Goal: Transaction & Acquisition: Purchase product/service

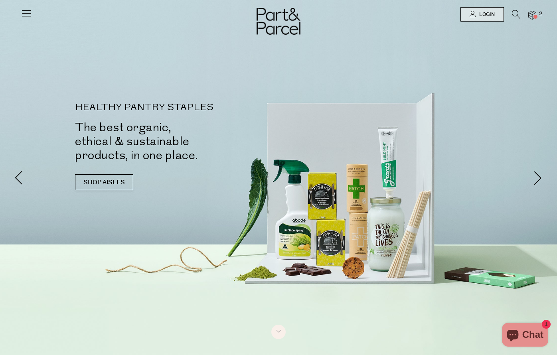
click at [536, 15] on span at bounding box center [536, 17] width 4 height 4
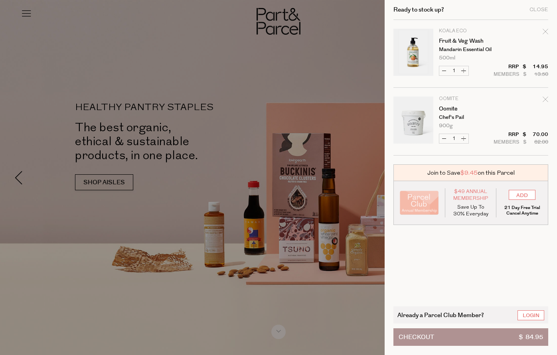
click at [546, 33] on icon "Remove Fruit & Veg Wash" at bounding box center [546, 32] width 6 height 6
type input "Add Membership"
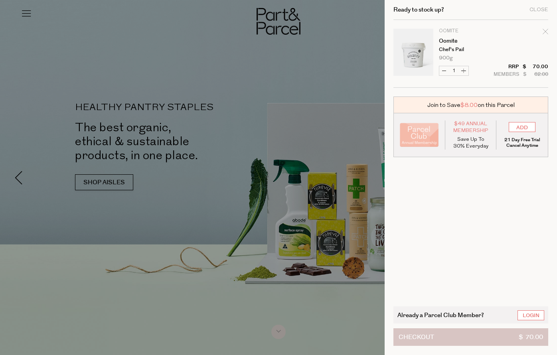
click at [464, 340] on button "Checkout $ 70.00" at bounding box center [471, 337] width 155 height 18
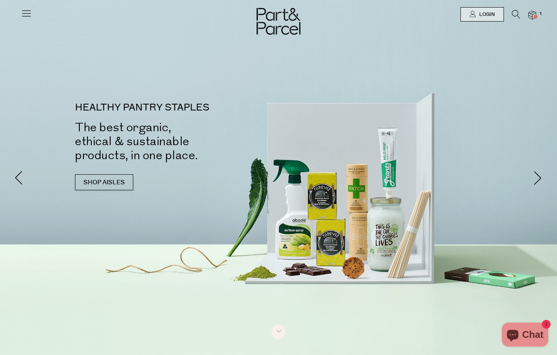
click at [516, 12] on icon at bounding box center [516, 14] width 8 height 9
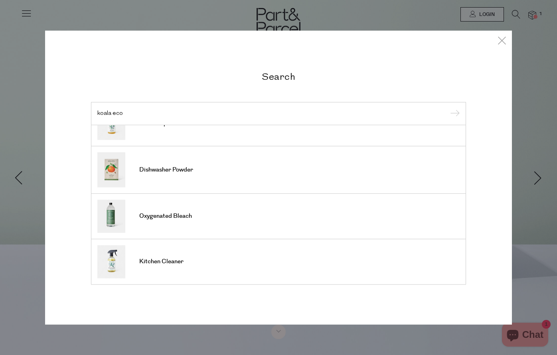
scroll to position [297, 0]
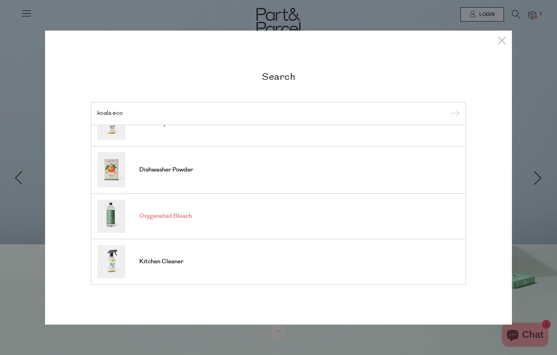
type input "koala eco"
click at [191, 219] on span "Oxygenated Bleach" at bounding box center [165, 216] width 53 height 8
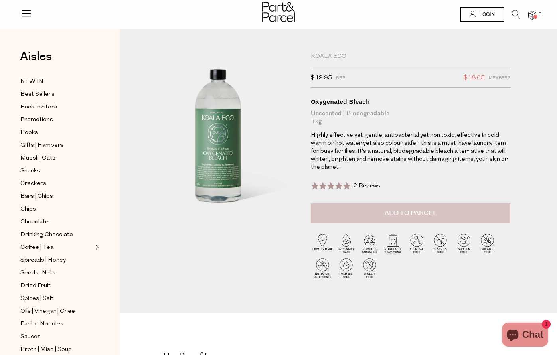
click at [432, 215] on span "Add to Parcel" at bounding box center [411, 213] width 52 height 9
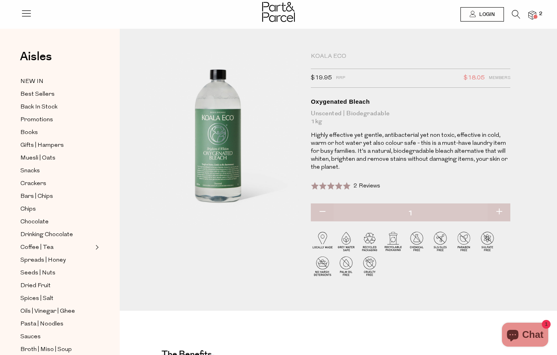
click at [534, 12] on img at bounding box center [532, 15] width 8 height 9
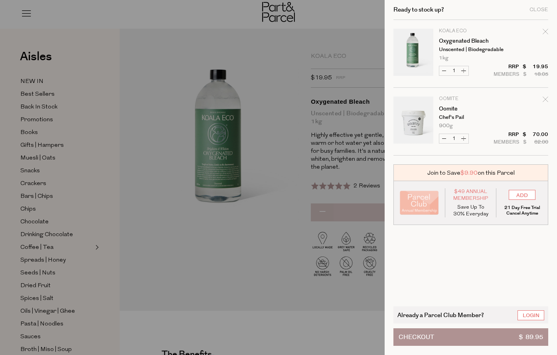
click at [361, 35] on div at bounding box center [278, 177] width 557 height 355
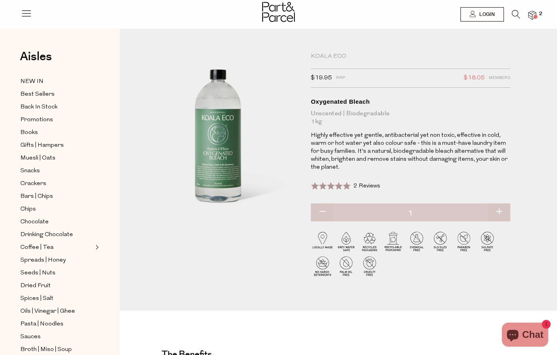
click at [513, 15] on icon at bounding box center [516, 14] width 8 height 9
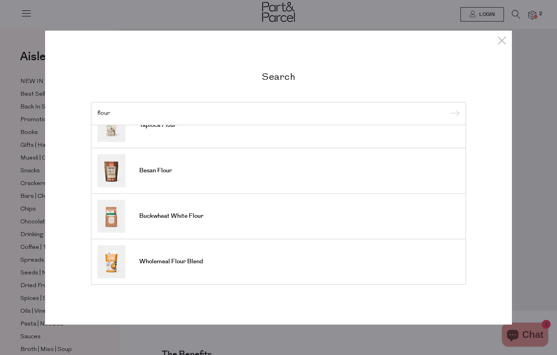
scroll to position [295, 0]
type input "flour"
click at [501, 42] on icon at bounding box center [502, 41] width 12 height 12
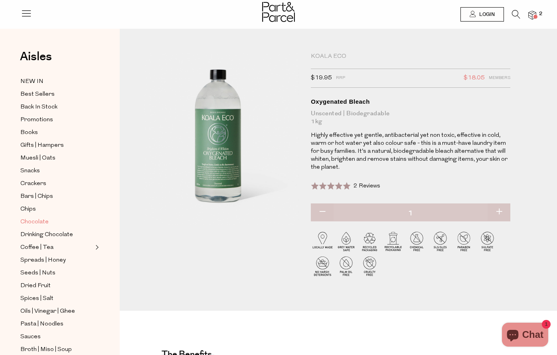
click at [45, 222] on span "Chocolate" at bounding box center [34, 223] width 28 height 10
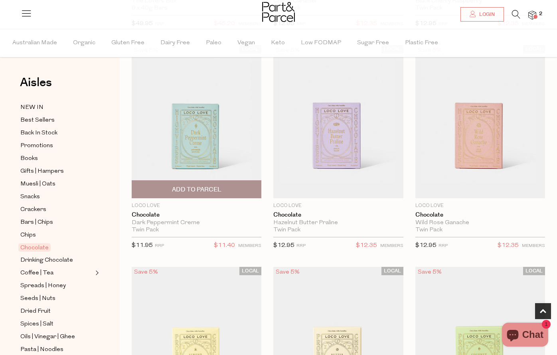
scroll to position [282, 0]
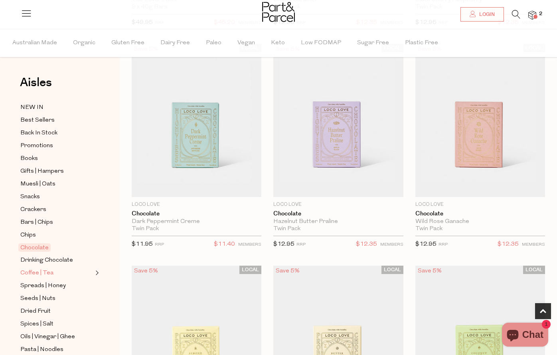
click at [51, 271] on link "Coffee | Tea" at bounding box center [56, 273] width 73 height 10
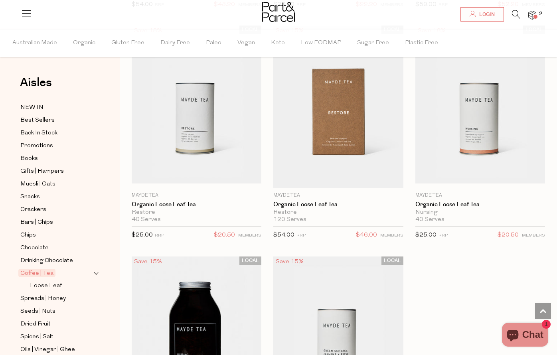
scroll to position [3418, 0]
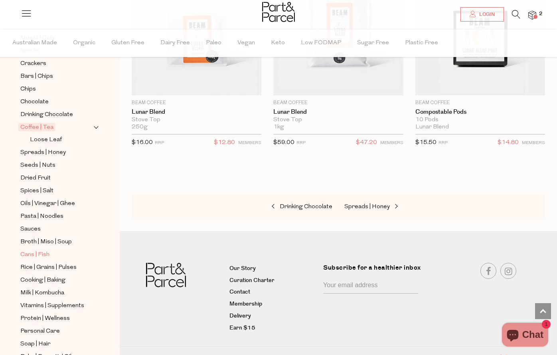
scroll to position [156, 0]
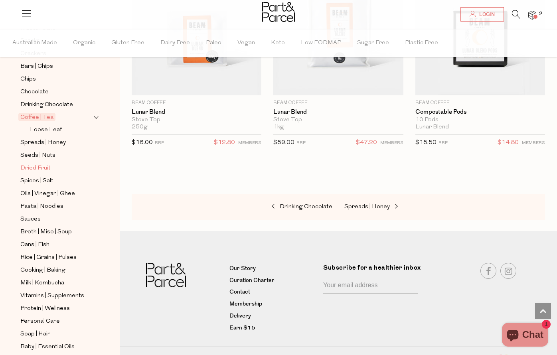
click at [40, 167] on span "Dried Fruit" at bounding box center [35, 169] width 30 height 10
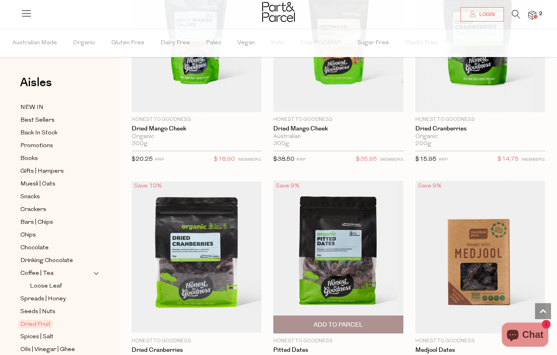
scroll to position [347, 0]
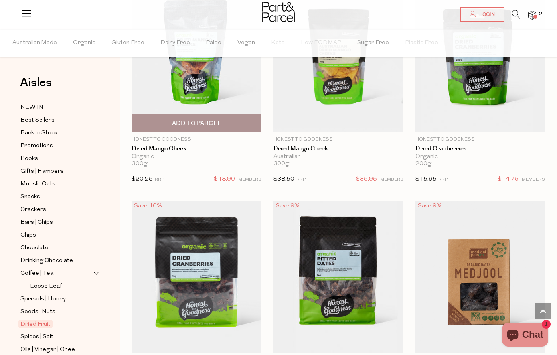
click at [186, 78] on img at bounding box center [197, 55] width 130 height 153
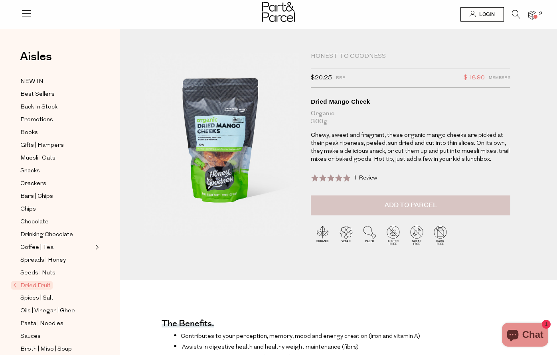
click at [401, 200] on button "Add to Parcel" at bounding box center [411, 206] width 200 height 20
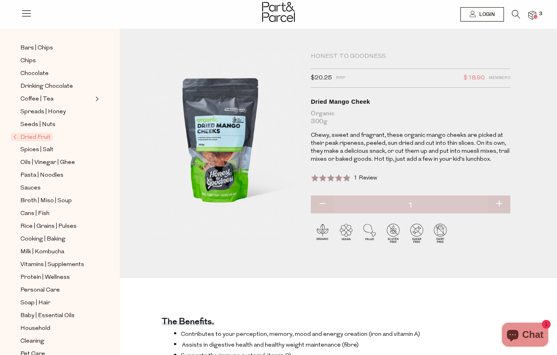
scroll to position [150, 0]
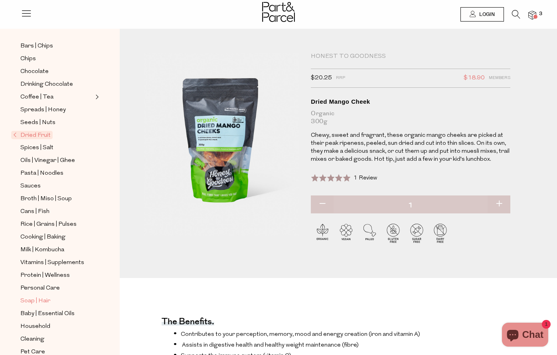
click at [42, 299] on span "Soap | Hair" at bounding box center [35, 302] width 30 height 10
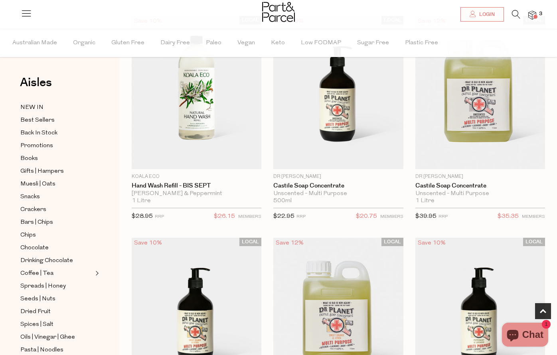
scroll to position [281, 0]
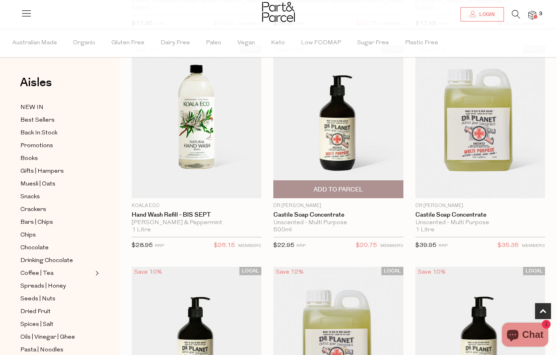
click at [338, 125] on img at bounding box center [338, 121] width 130 height 153
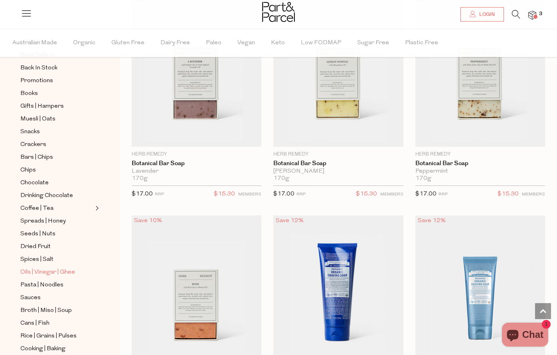
scroll to position [73, 0]
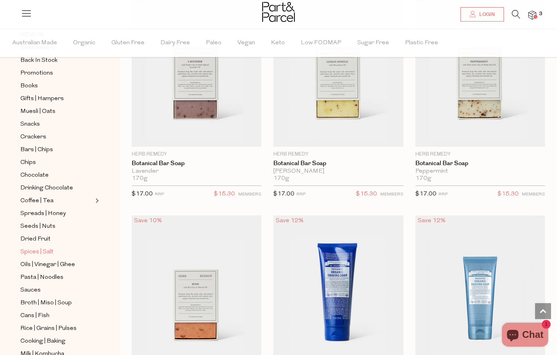
click at [49, 252] on span "Spices | Salt" at bounding box center [36, 252] width 33 height 10
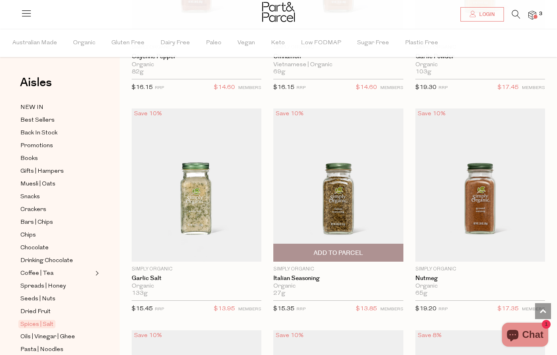
scroll to position [1781, 0]
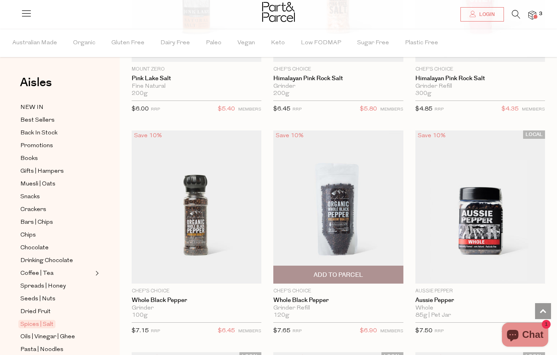
scroll to position [877, 0]
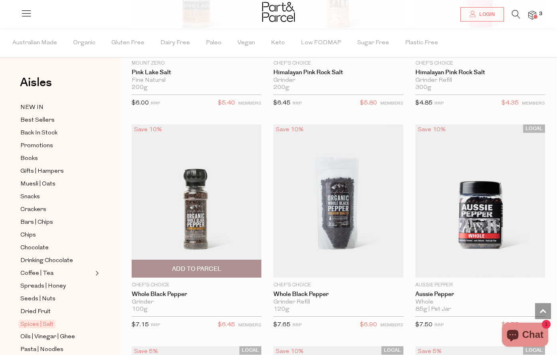
click at [202, 266] on span "Add To Parcel" at bounding box center [196, 269] width 49 height 8
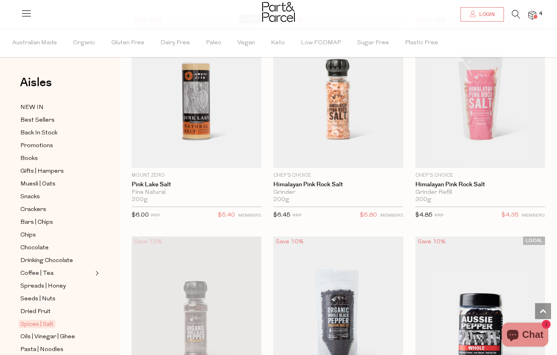
scroll to position [768, 0]
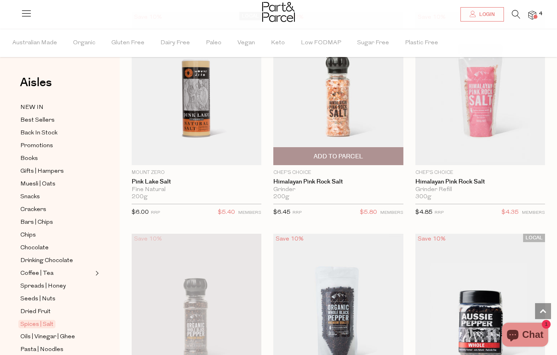
click at [357, 154] on span "Add To Parcel" at bounding box center [338, 156] width 49 height 8
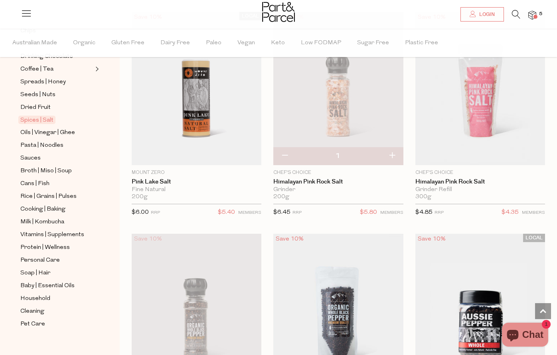
scroll to position [205, 0]
click at [76, 233] on span "Vitamins | Supplements" at bounding box center [52, 234] width 64 height 10
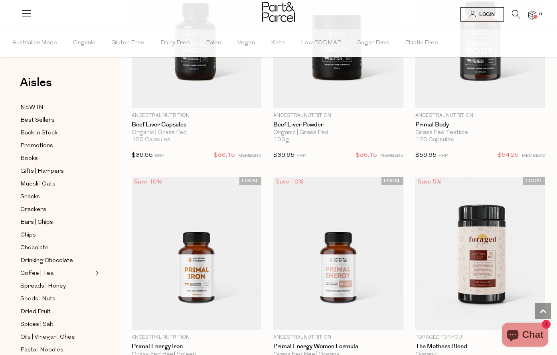
scroll to position [2608, 0]
click at [530, 12] on img at bounding box center [532, 15] width 8 height 9
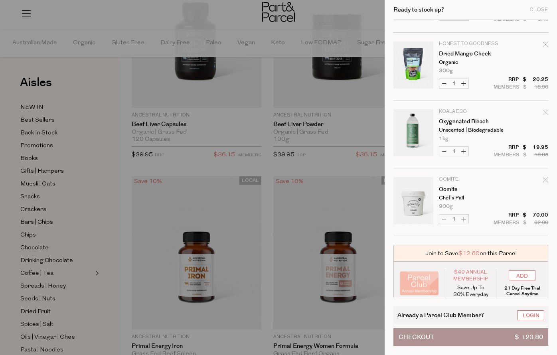
scroll to position [125, 0]
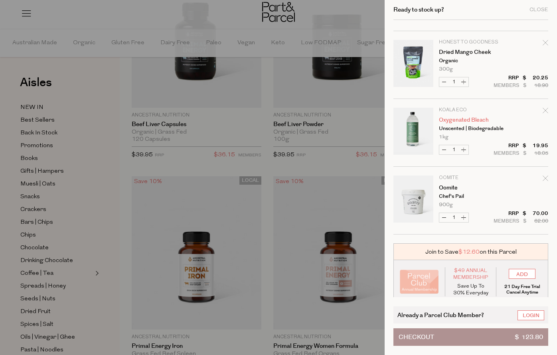
click at [475, 121] on link "Oxygenated Bleach" at bounding box center [470, 120] width 62 height 6
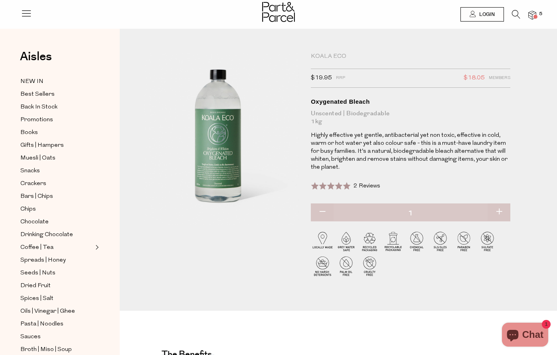
click at [532, 15] on img at bounding box center [532, 15] width 8 height 9
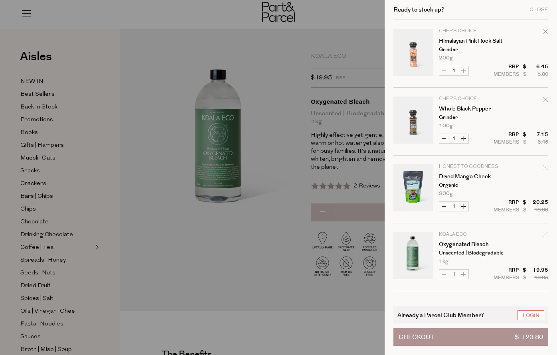
click at [544, 99] on icon "Remove Whole Black Pepper" at bounding box center [545, 99] width 5 height 5
type input "Add Membership"
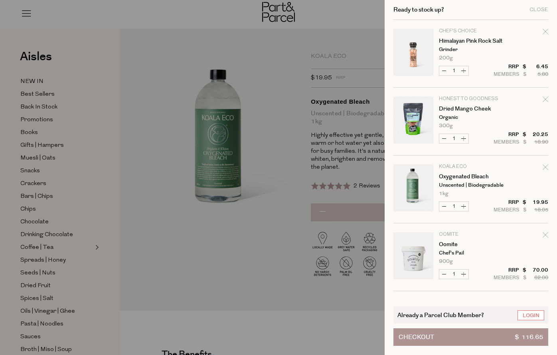
click at [545, 32] on icon "Remove Himalayan Pink Rock Salt" at bounding box center [546, 32] width 6 height 6
type input "Add Membership"
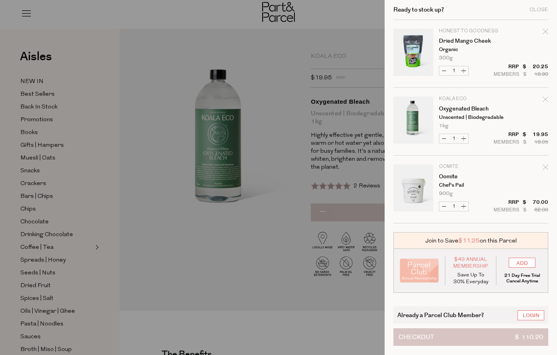
click at [443, 339] on button "Checkout $ 110.20" at bounding box center [471, 337] width 155 height 18
